Goal: Task Accomplishment & Management: Manage account settings

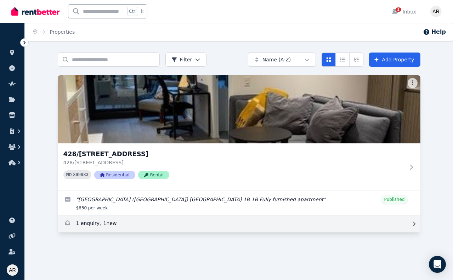
click at [105, 223] on link "Enquiries for 428/631 Victoria St, Abbotsford" at bounding box center [239, 223] width 363 height 17
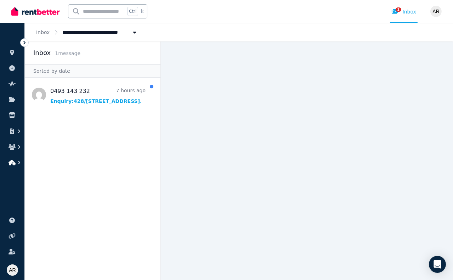
click at [15, 161] on icon "button" at bounding box center [12, 163] width 7 height 6
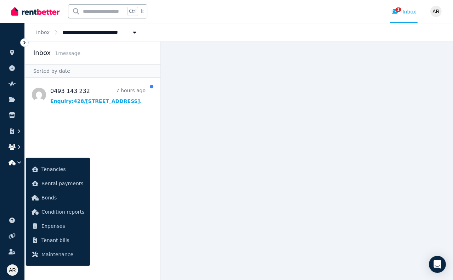
click at [17, 145] on icon "button" at bounding box center [19, 146] width 7 height 7
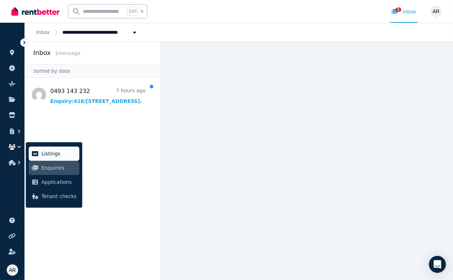
click at [59, 159] on link "Listings" at bounding box center [54, 153] width 51 height 14
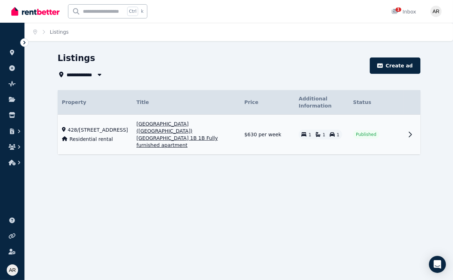
click at [359, 132] on span "Published" at bounding box center [366, 135] width 21 height 6
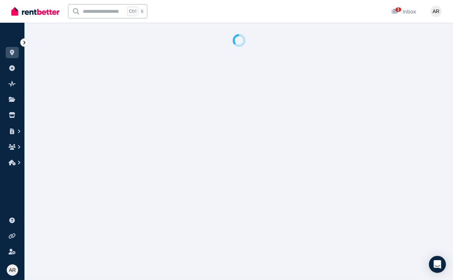
select select "***"
select select "**********"
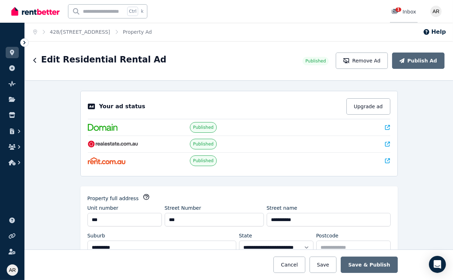
click at [399, 10] on span "1" at bounding box center [399, 9] width 6 height 4
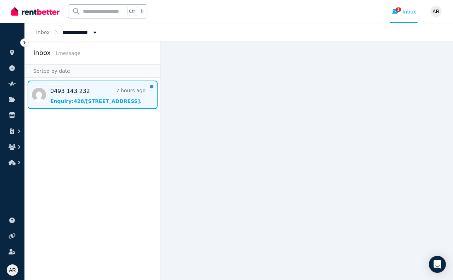
click at [115, 94] on span "Message list" at bounding box center [93, 94] width 136 height 28
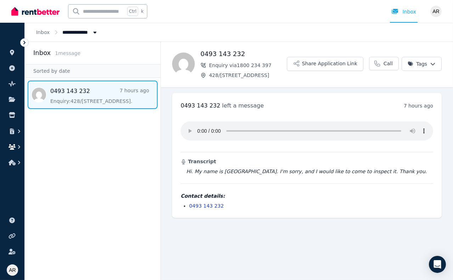
click at [15, 145] on icon "button" at bounding box center [12, 147] width 7 height 6
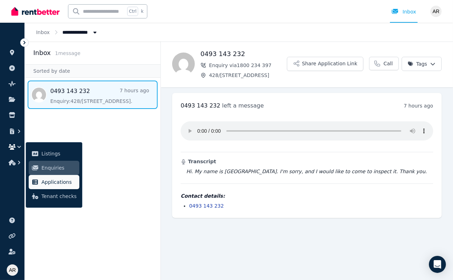
click at [55, 181] on span "Applications" at bounding box center [58, 182] width 35 height 9
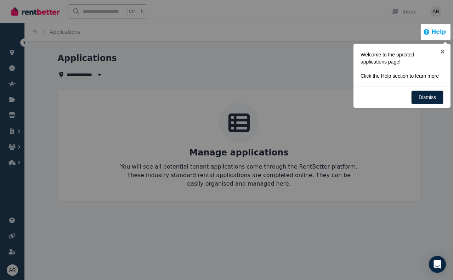
click at [435, 31] on button "Help" at bounding box center [434, 32] width 23 height 9
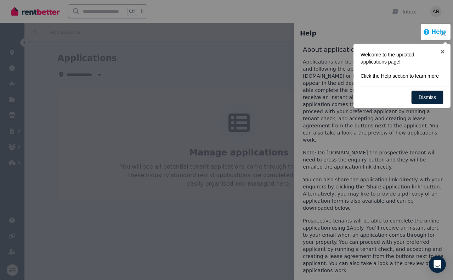
click at [435, 31] on div at bounding box center [436, 32] width 30 height 16
click at [444, 50] on link "×" at bounding box center [443, 52] width 16 height 16
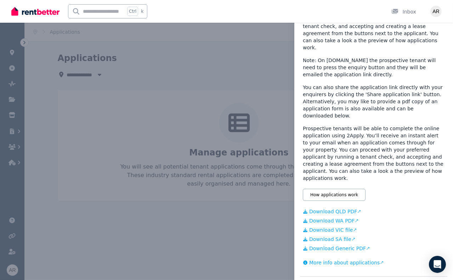
scroll to position [95, 0]
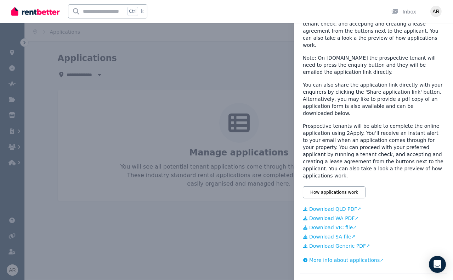
click at [330, 224] on link "Download VIC file" at bounding box center [374, 227] width 142 height 7
